Goal: Task Accomplishment & Management: Use online tool/utility

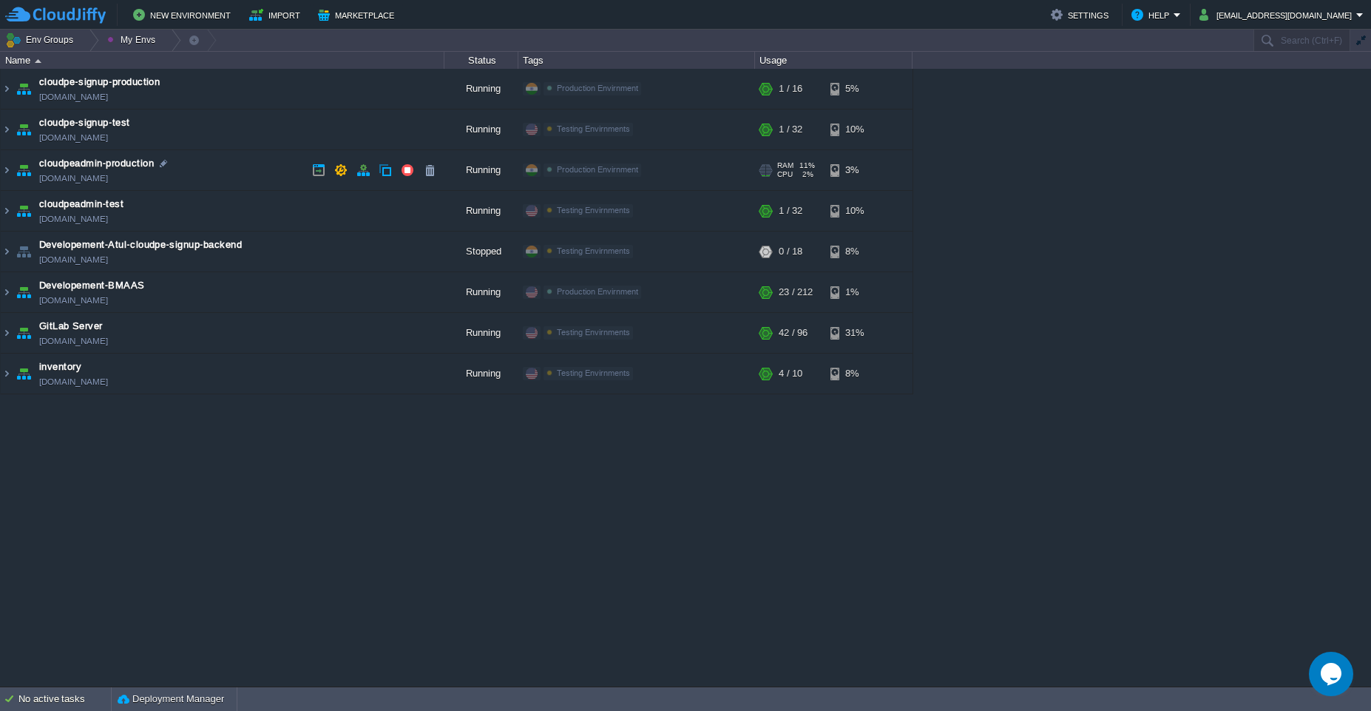
click at [217, 163] on td "cloudpeadmin-production cloudpe-admin.cloudjiffy.net" at bounding box center [223, 170] width 444 height 41
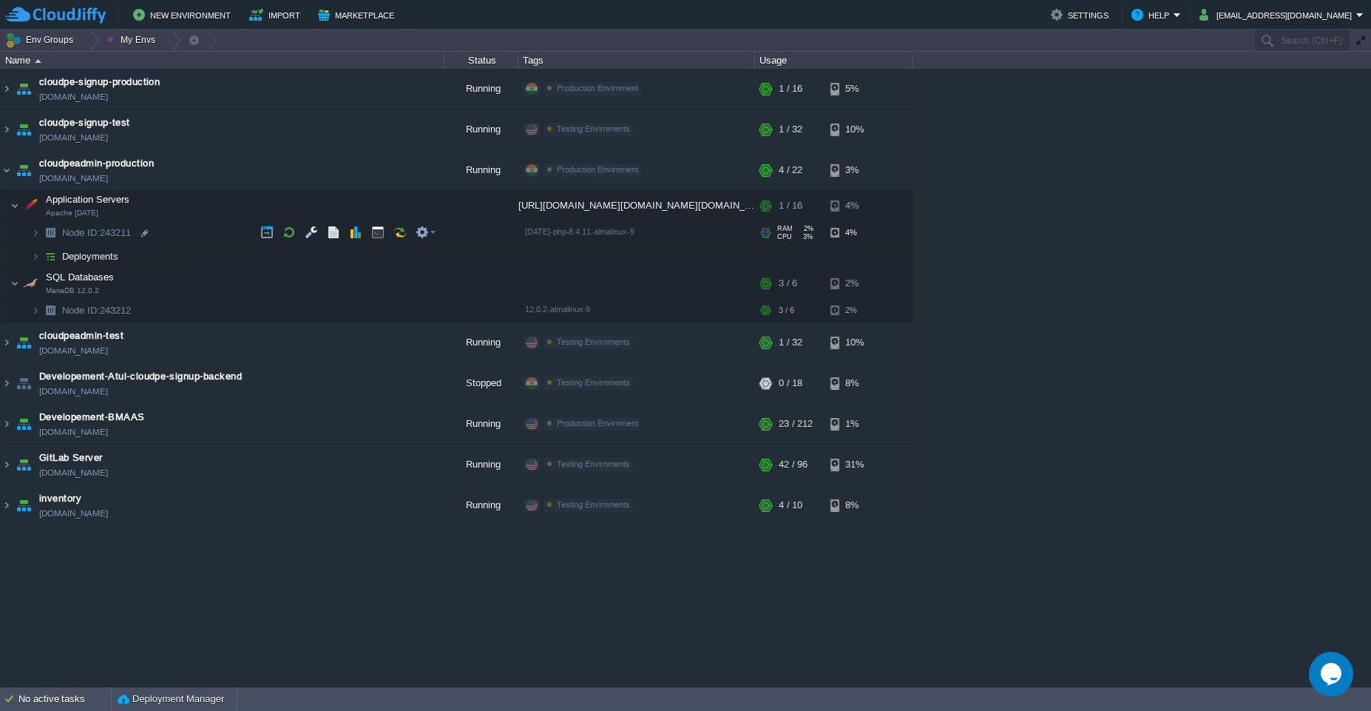
click at [121, 237] on span "Node ID: 243211" at bounding box center [97, 232] width 72 height 13
click at [376, 213] on td at bounding box center [378, 205] width 22 height 22
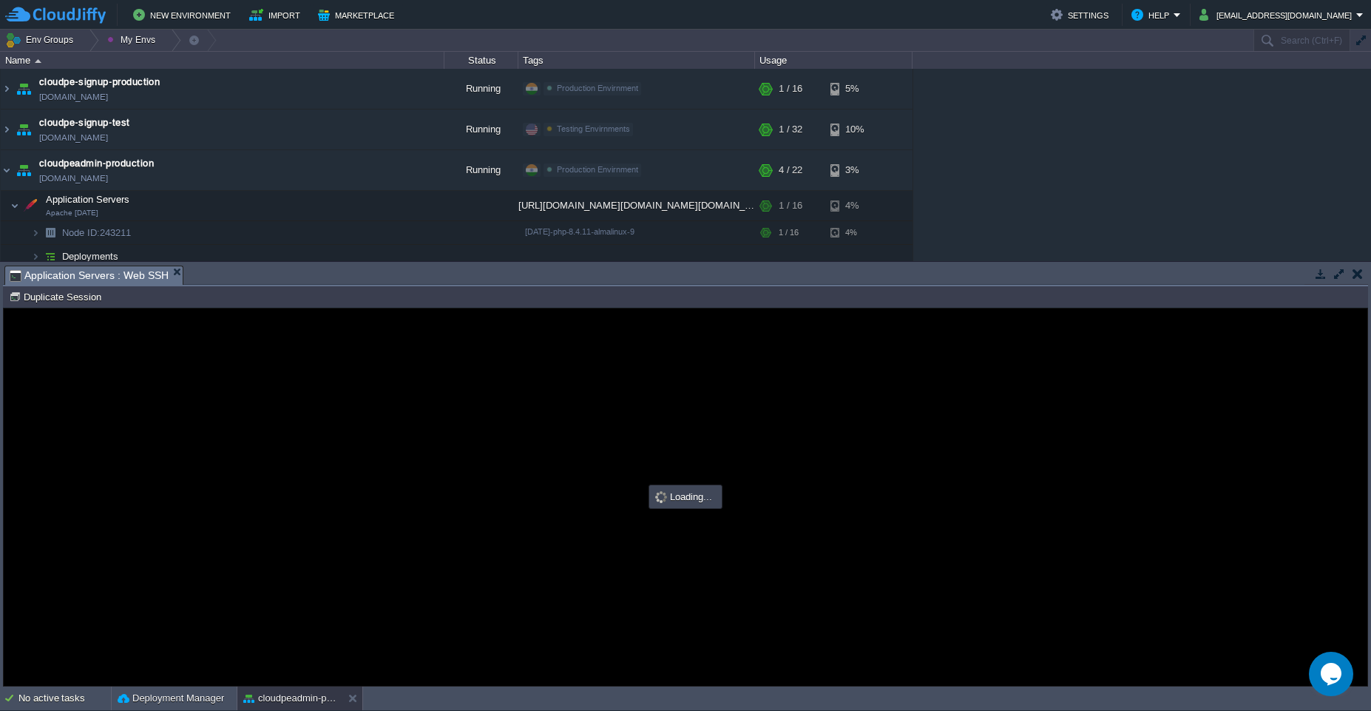
type input "#000000"
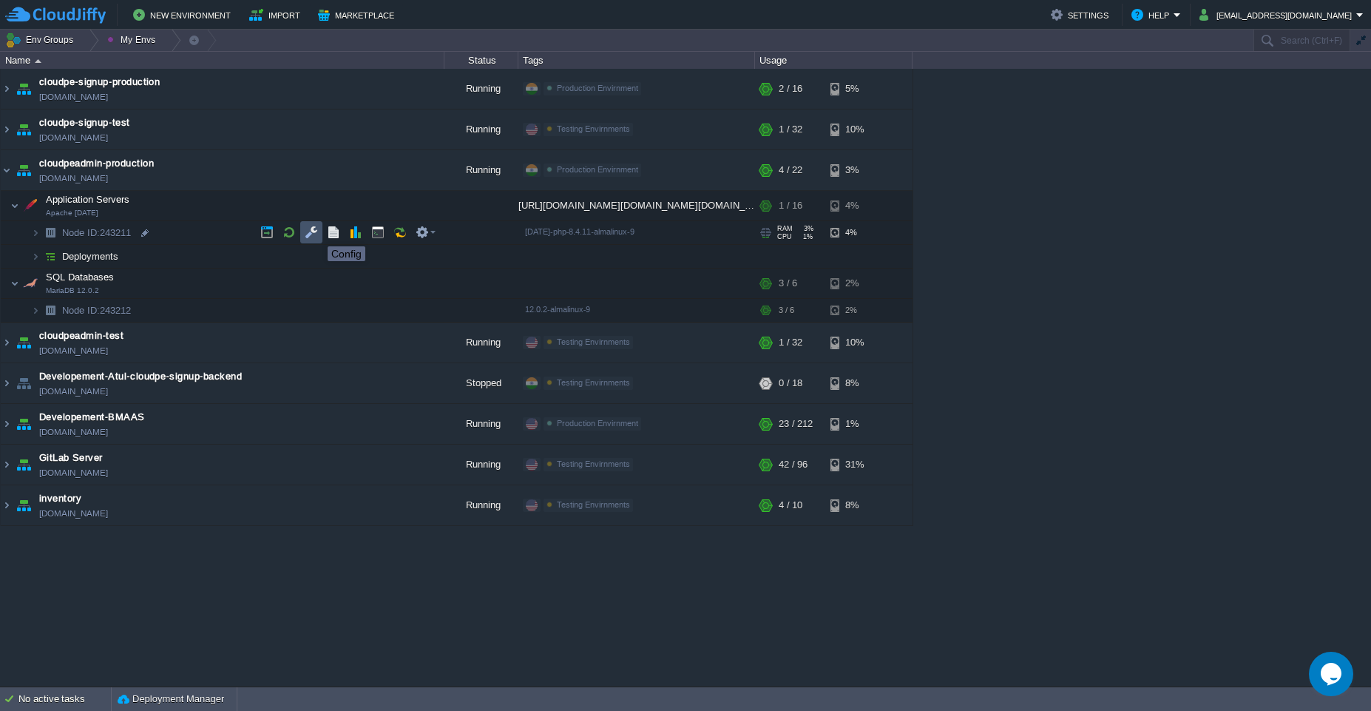
click at [316, 233] on button "button" at bounding box center [311, 231] width 13 height 13
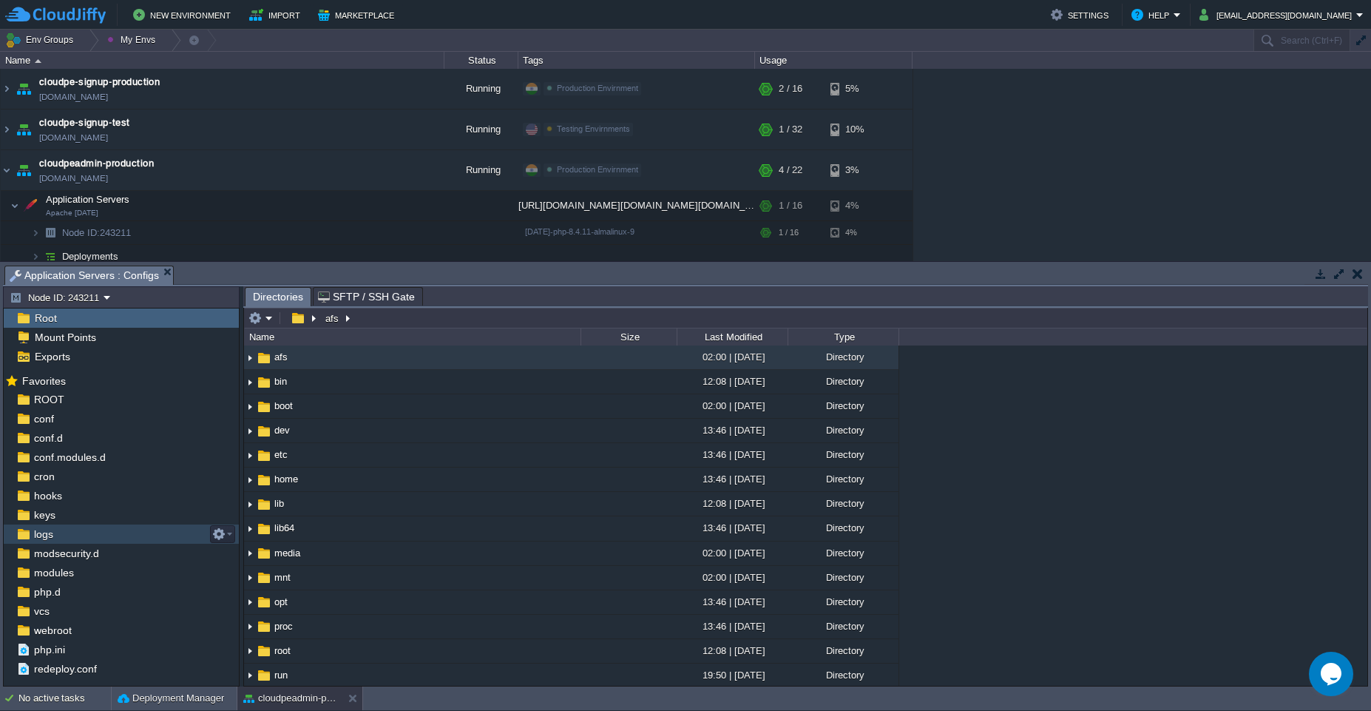
click at [104, 536] on div "logs" at bounding box center [121, 533] width 235 height 19
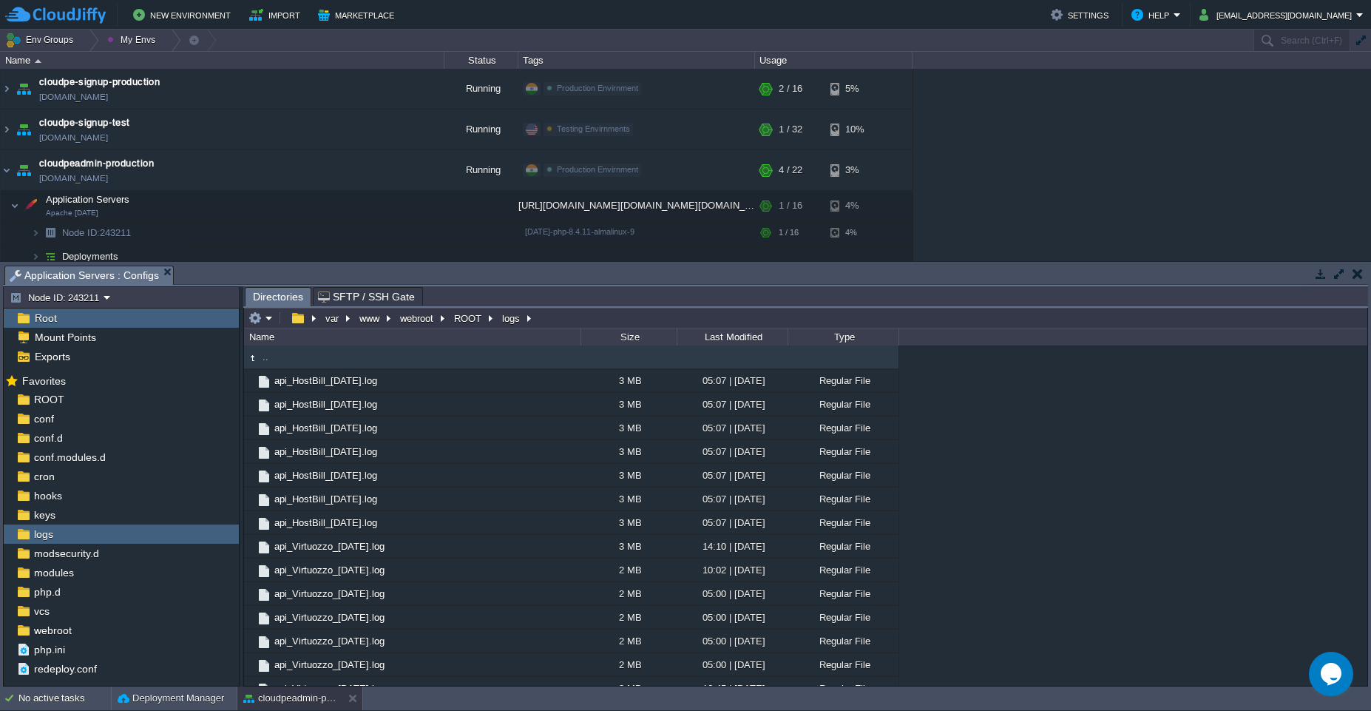
click at [685, 279] on button "button" at bounding box center [1338, 273] width 13 height 13
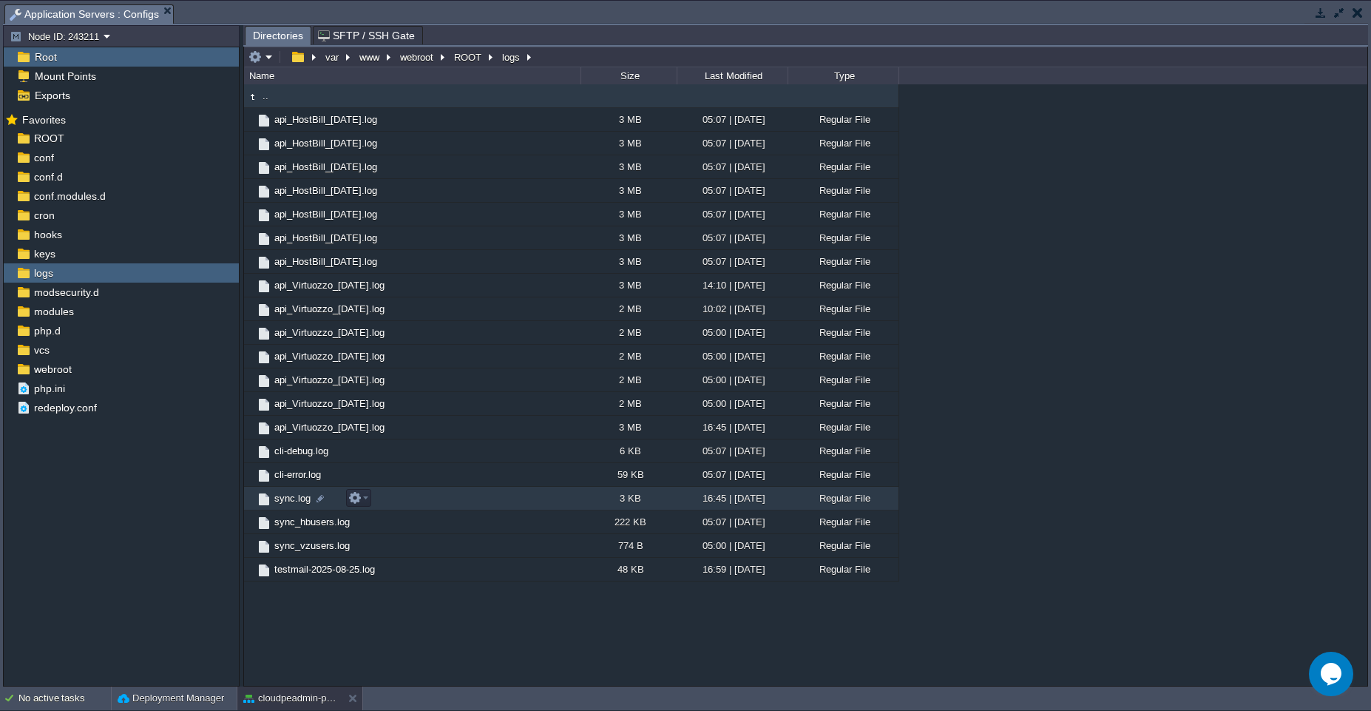
click at [441, 498] on td "sync.log" at bounding box center [412, 498] width 336 height 24
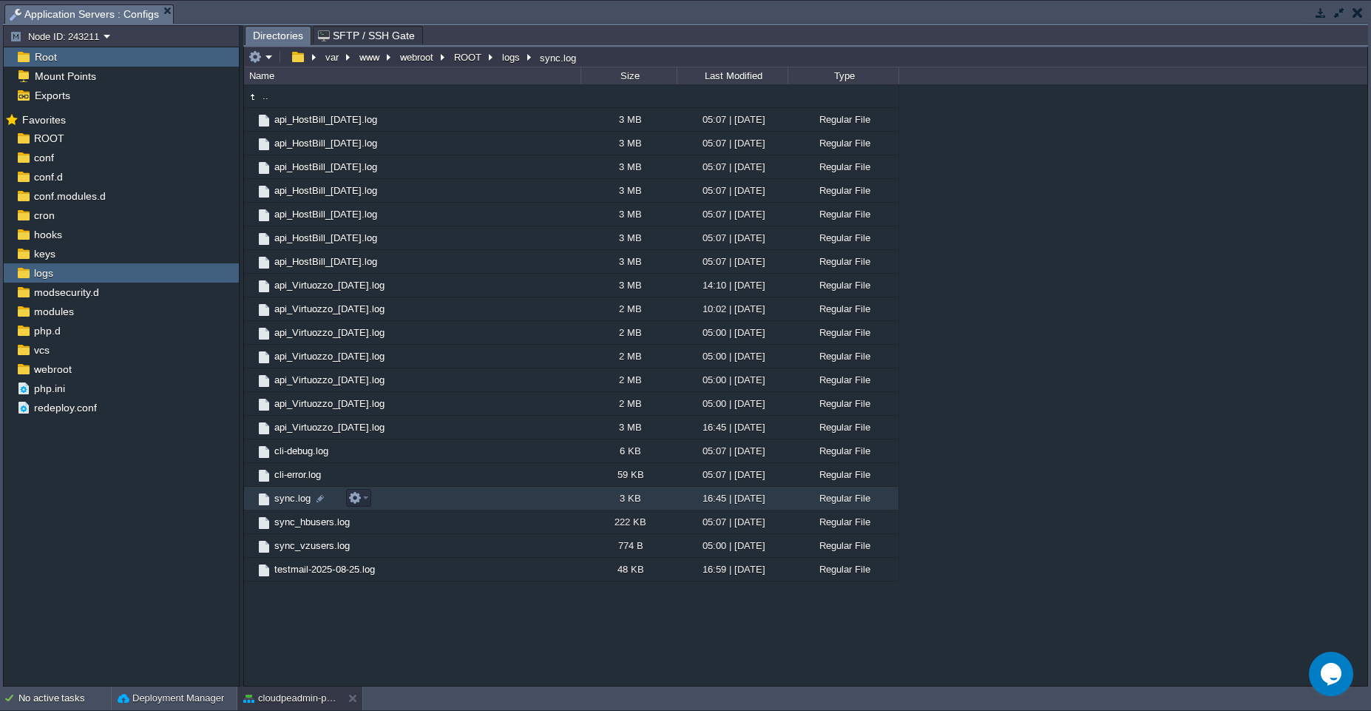
click at [441, 498] on td "sync.log" at bounding box center [412, 498] width 336 height 24
click at [282, 36] on span "Directories" at bounding box center [278, 36] width 50 height 18
click at [428, 540] on td "sync_vzusers.log" at bounding box center [412, 546] width 336 height 24
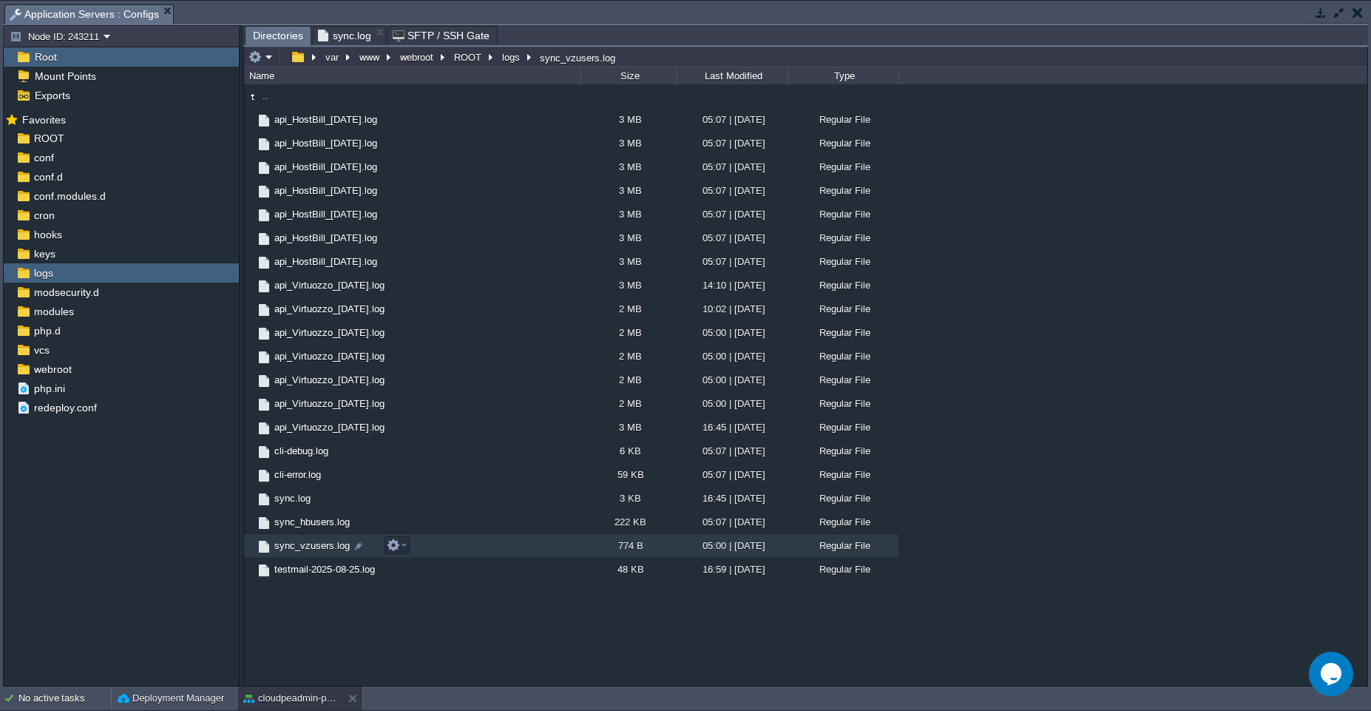
click at [428, 540] on td "sync_vzusers.log" at bounding box center [412, 546] width 336 height 24
click at [265, 34] on span "Directories" at bounding box center [278, 36] width 50 height 18
click at [475, 515] on td "sync_hbusers.log" at bounding box center [412, 522] width 336 height 24
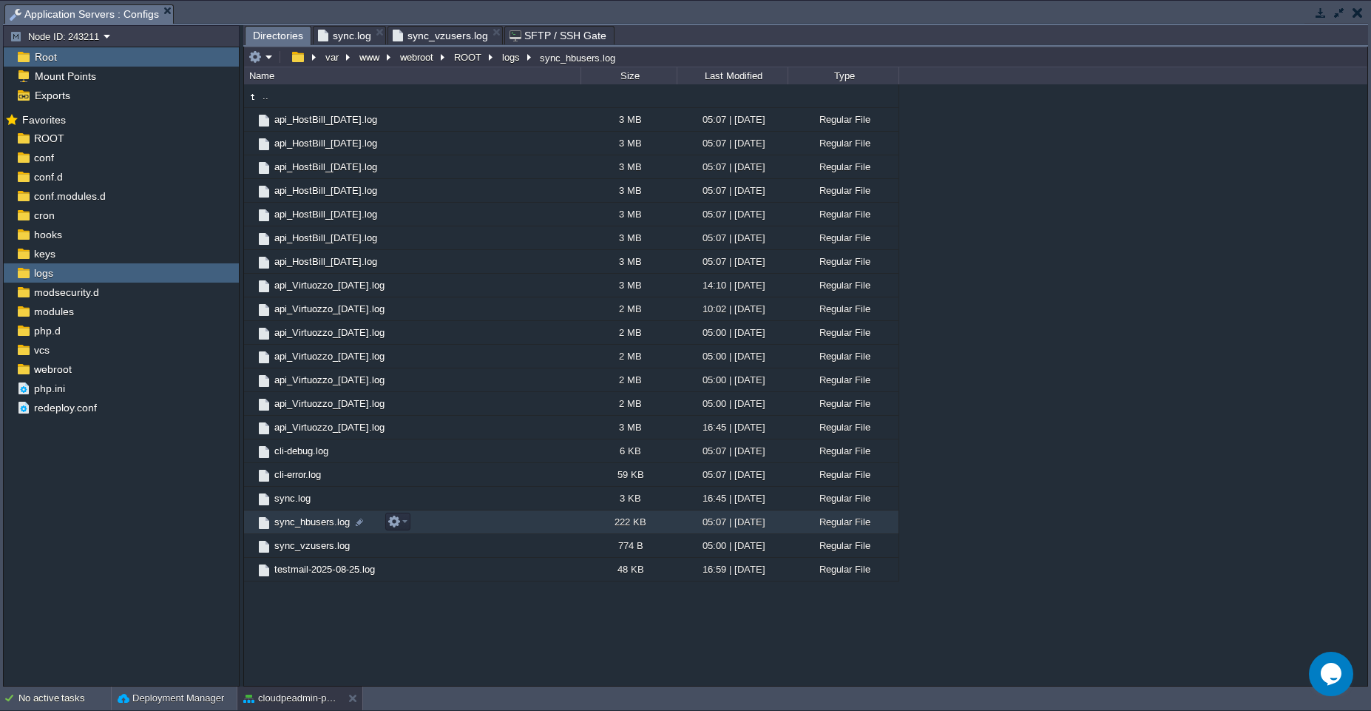
click at [475, 515] on td "sync_hbusers.log" at bounding box center [412, 522] width 336 height 24
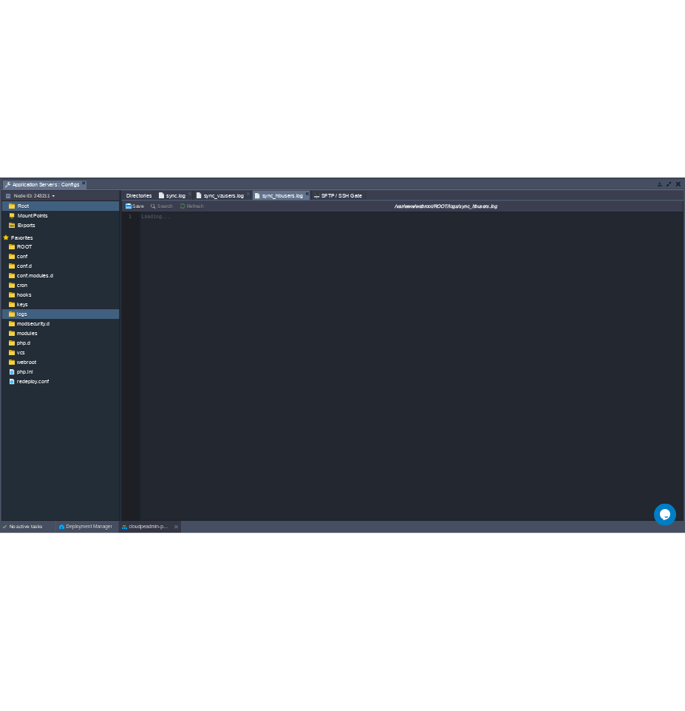
scroll to position [5, 0]
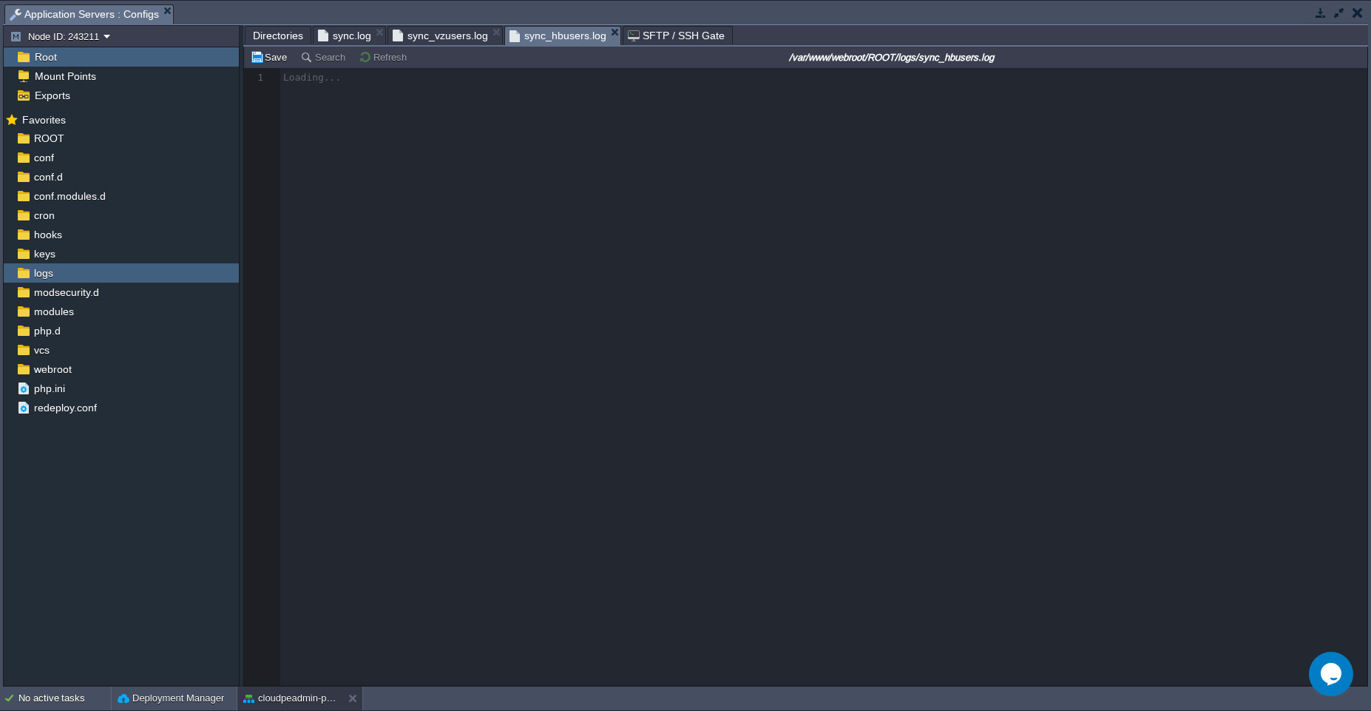
click at [353, 34] on span "sync.log" at bounding box center [344, 36] width 53 height 18
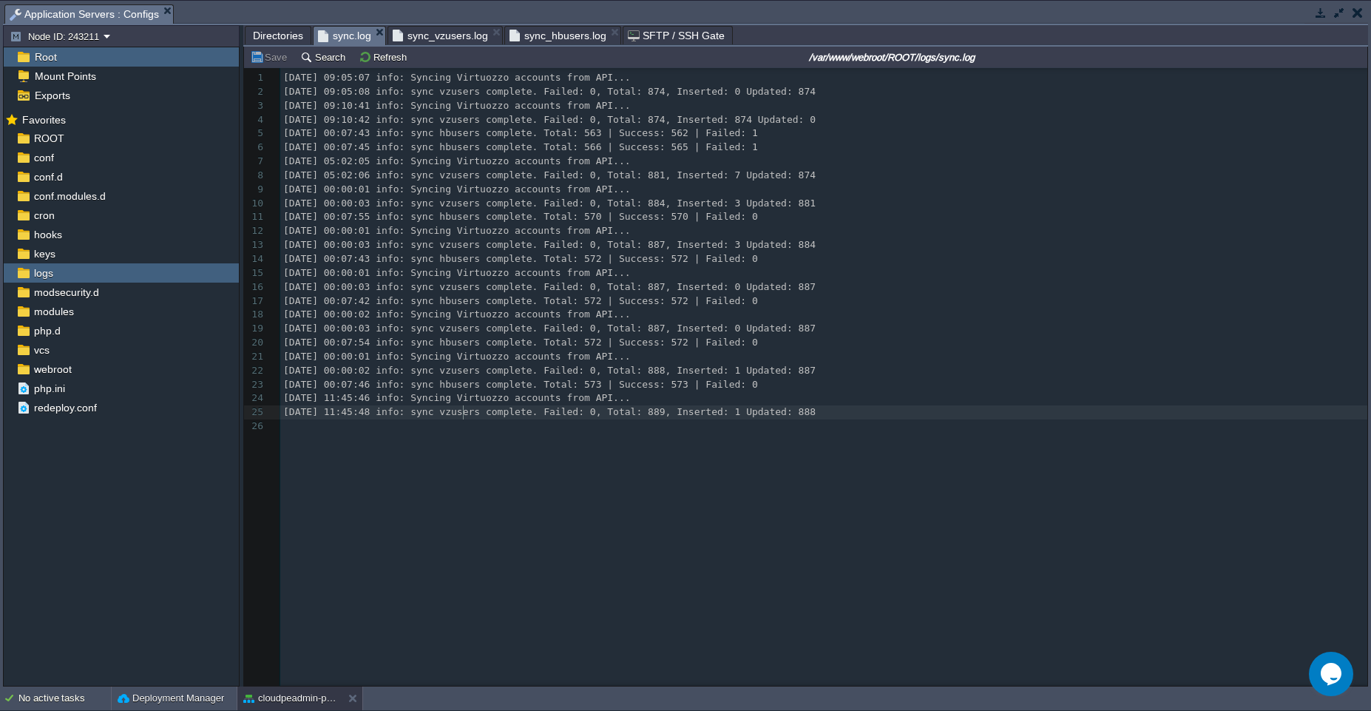
click at [461, 407] on span "2025-08-25 11:45:48 info: sync vzusers complete. Failed: 0, Total: 889, Inserte…" at bounding box center [549, 411] width 532 height 11
click at [685, 396] on pre "2025-08-25 11:45:46 info: Syncing Virtuozzo accounts from API..." at bounding box center [826, 398] width 1092 height 14
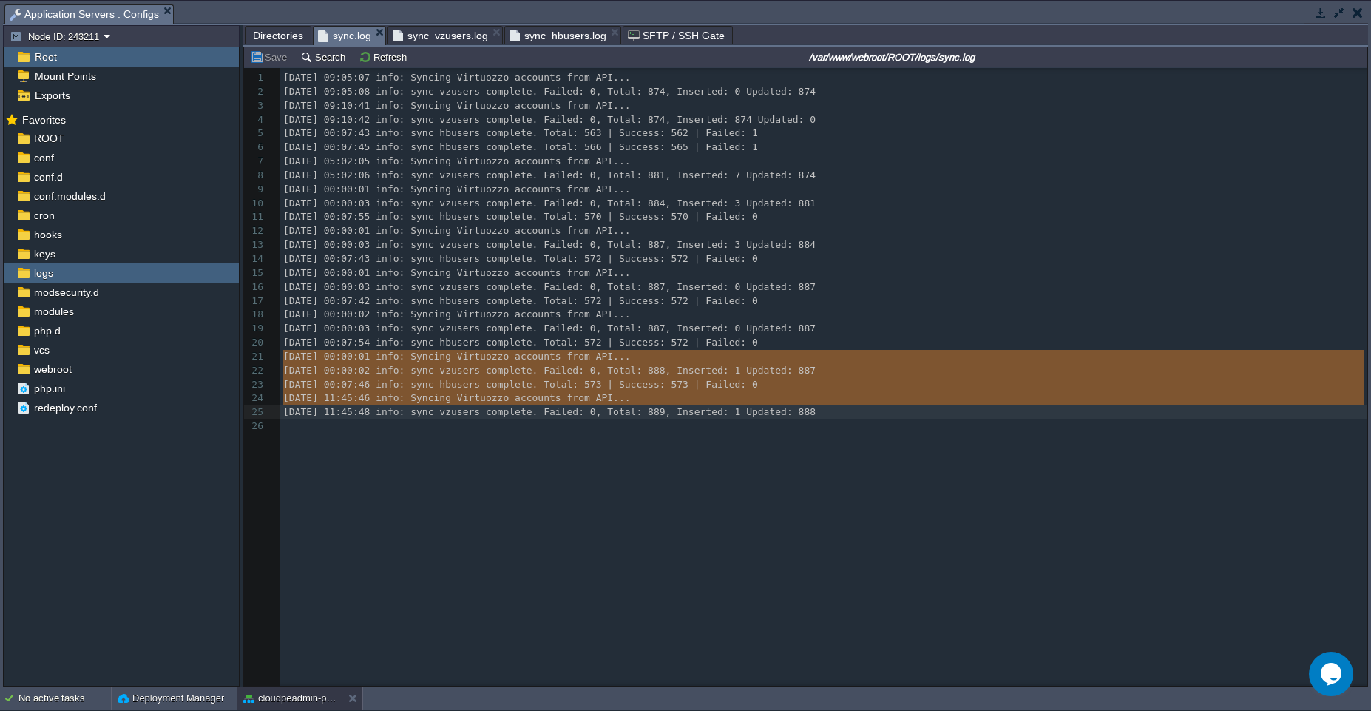
type textarea "2025-08-25 00:00:01 info: Syncing Virtuozzo accounts from API... 2025-08-25 00:…"
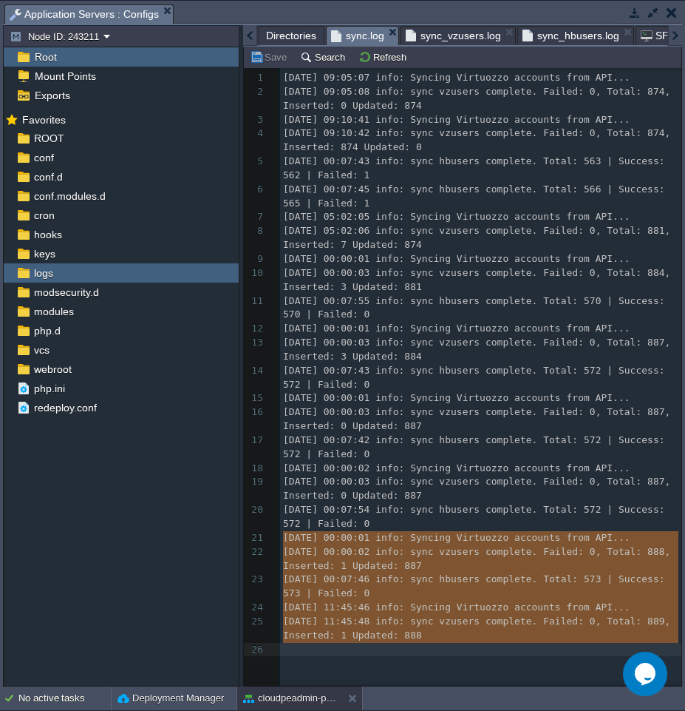
click at [249, 38] on div at bounding box center [250, 35] width 14 height 21
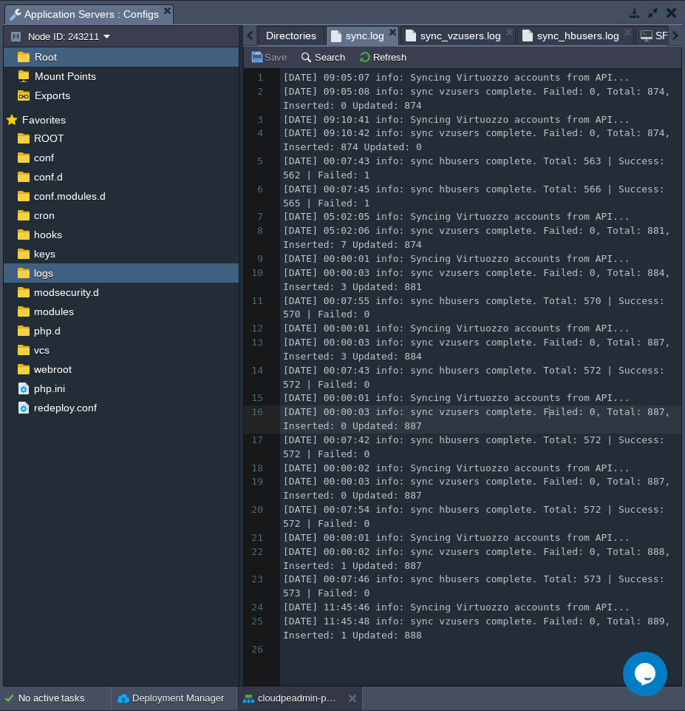
click at [548, 418] on pre "2025-08-23 00:00:03 info: sync vzusers complete. Failed: 0, Total: 887, Inserte…" at bounding box center [483, 419] width 407 height 28
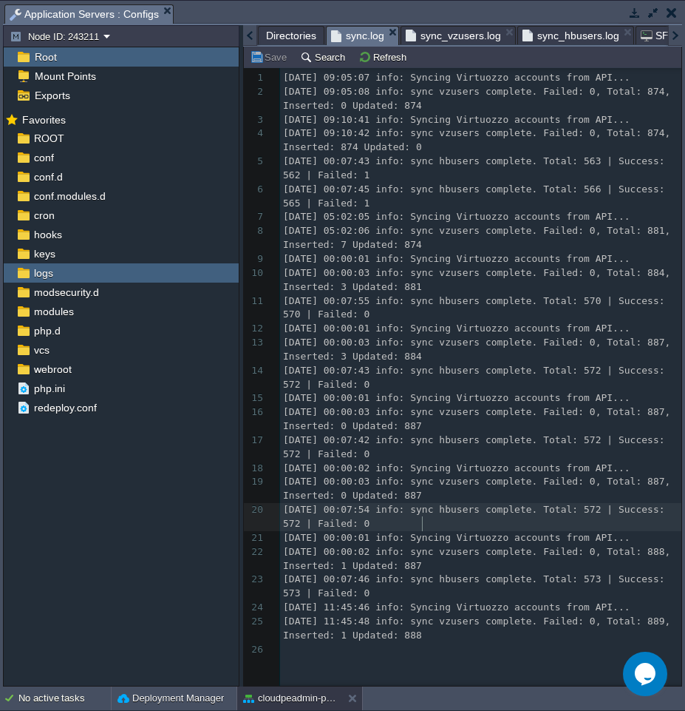
click at [447, 524] on pre "2025-08-24 00:07:54 info: sync hbusers complete. Total: 572 | Success: 572 | Fa…" at bounding box center [483, 517] width 407 height 28
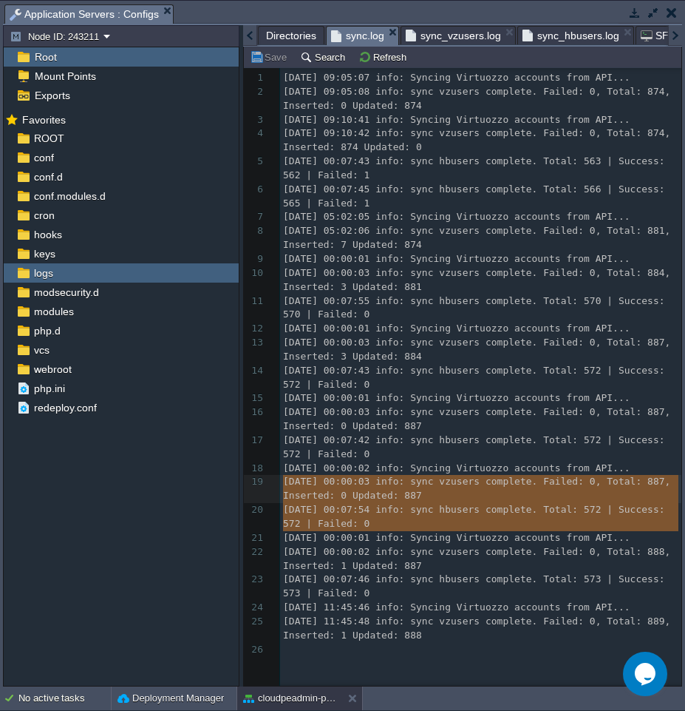
type textarea "2025-08-24 00:00:02 info: Syncing Virtuozzo accounts from API... 2025-08-24 00:…"
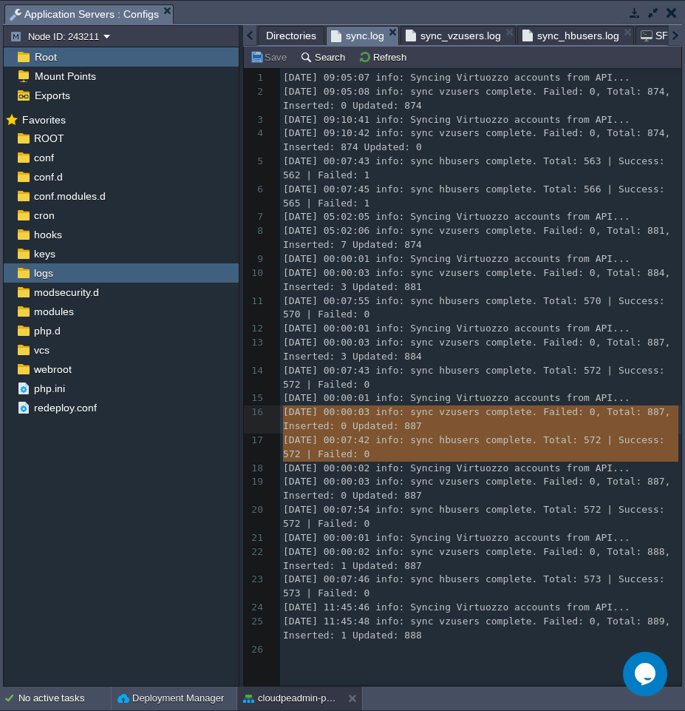
type textarea "2025-08-23 00:00:01 info: Syncing Virtuozzo accounts from API... 2025-08-23 00:…"
